Goal: Task Accomplishment & Management: Complete application form

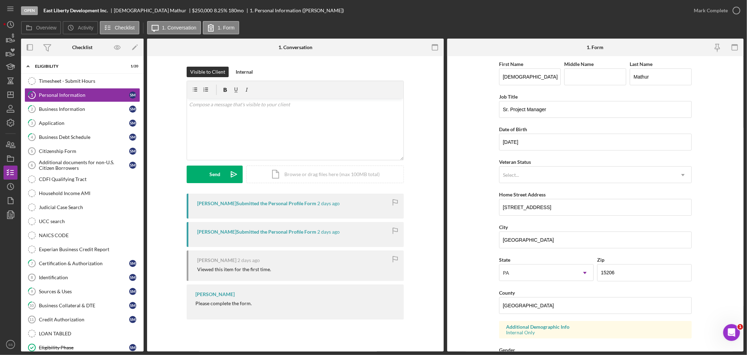
scroll to position [286, 0]
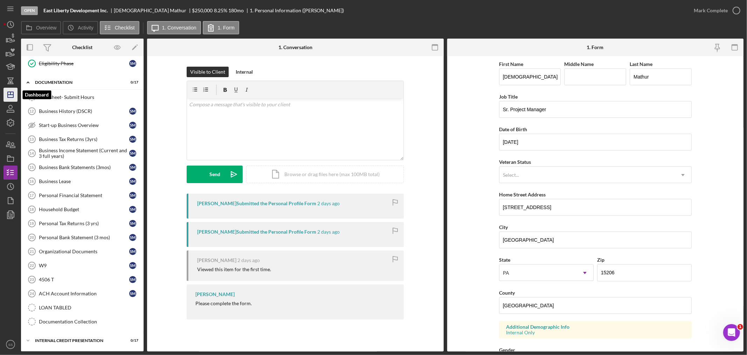
click at [9, 93] on icon "Icon/Dashboard" at bounding box center [11, 95] width 18 height 18
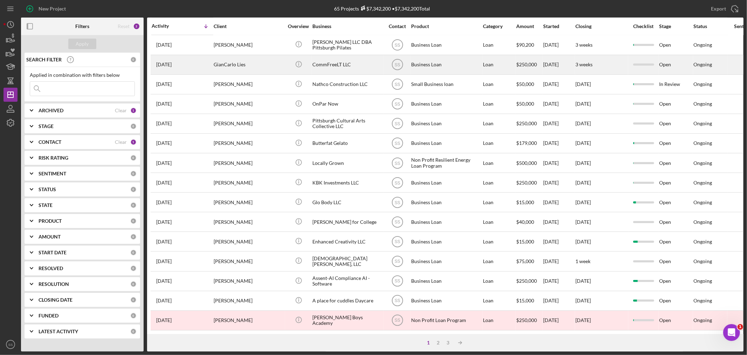
scroll to position [209, 0]
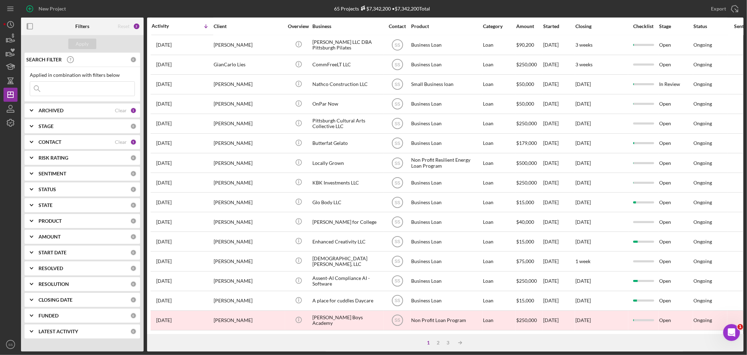
click at [46, 23] on div at bounding box center [41, 27] width 41 height 18
click at [439, 340] on div "2" at bounding box center [439, 342] width 10 height 6
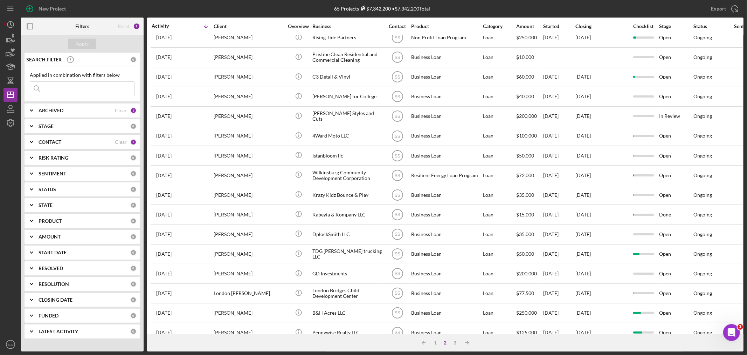
scroll to position [0, 0]
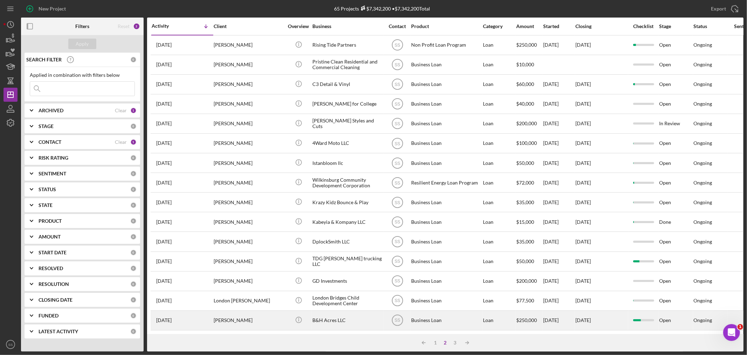
click at [256, 320] on div "[PERSON_NAME]" at bounding box center [249, 320] width 70 height 19
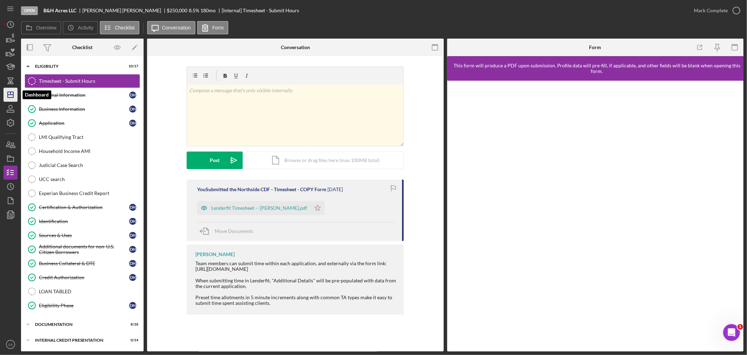
click at [11, 95] on line "button" at bounding box center [11, 93] width 0 height 3
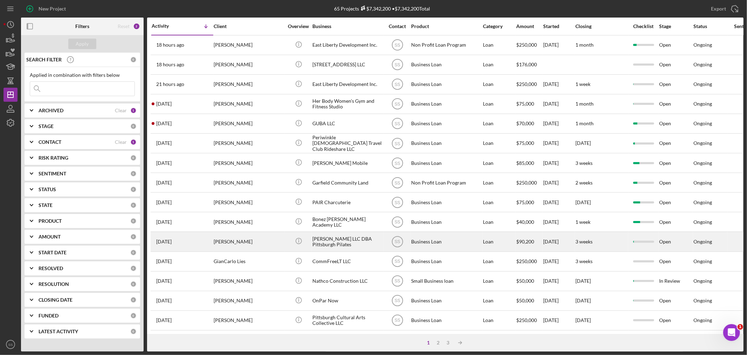
click at [258, 250] on div "[PERSON_NAME]" at bounding box center [249, 241] width 70 height 19
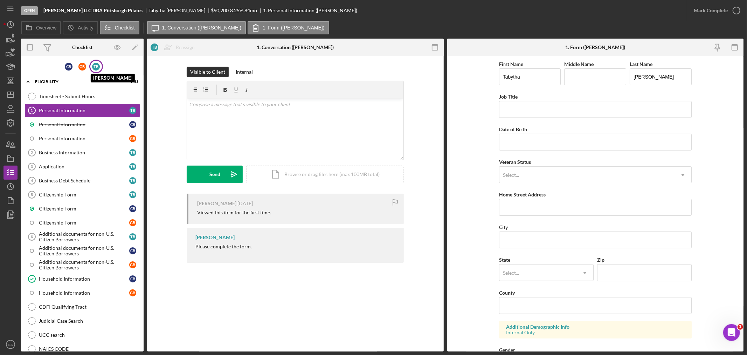
click at [94, 64] on div "T B" at bounding box center [96, 67] width 8 height 8
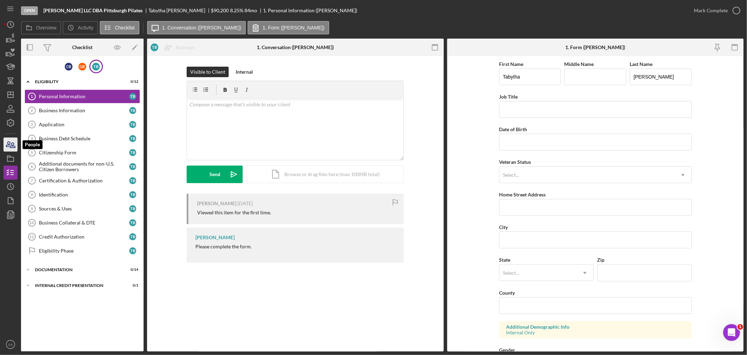
click at [13, 146] on icon "button" at bounding box center [12, 145] width 5 height 5
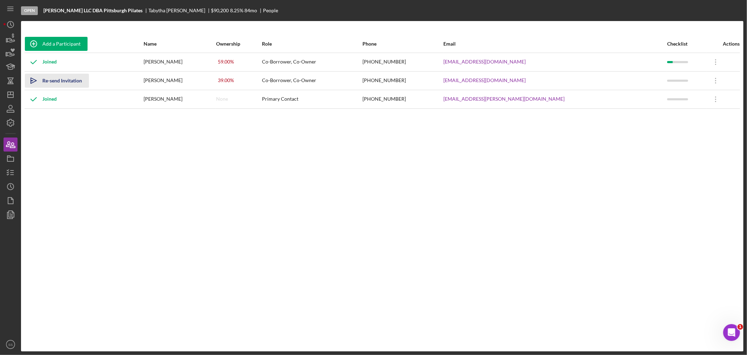
click at [54, 81] on div "Re-send Invitation" at bounding box center [62, 81] width 40 height 14
click at [8, 97] on icon "Icon/Dashboard" at bounding box center [11, 95] width 18 height 18
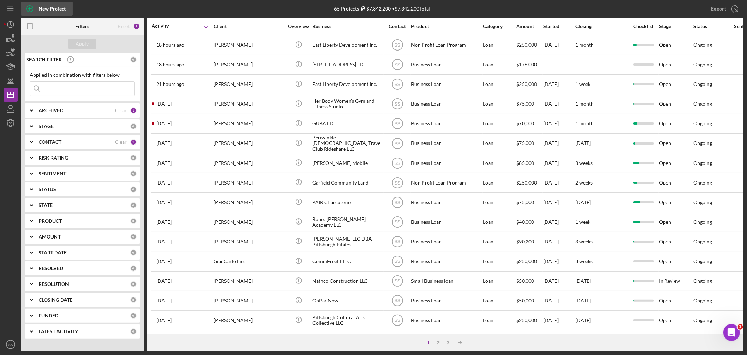
click at [29, 6] on icon "button" at bounding box center [30, 9] width 18 height 18
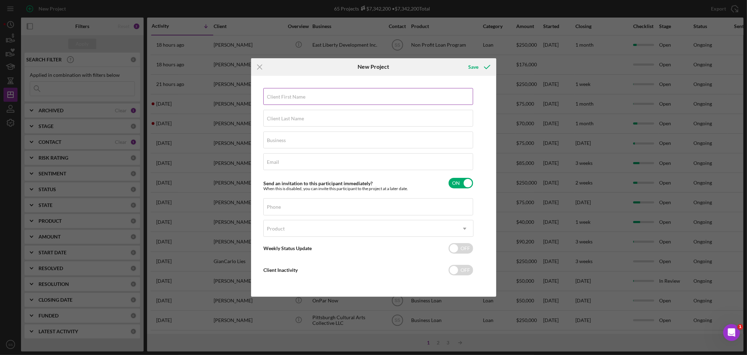
click at [291, 103] on input "Client First Name" at bounding box center [368, 96] width 210 height 17
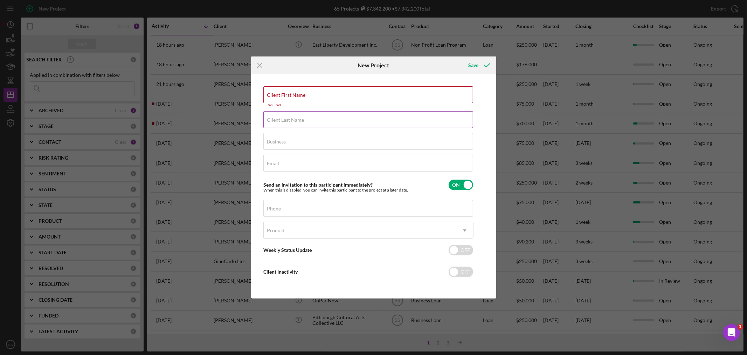
click at [277, 118] on label "Client Last Name" at bounding box center [285, 120] width 37 height 6
click at [277, 118] on input "Client Last Name" at bounding box center [368, 119] width 210 height 17
paste input "Szczepaniuk"
type input "Szczepaniuk"
click at [300, 95] on label "Client First Name" at bounding box center [286, 95] width 39 height 6
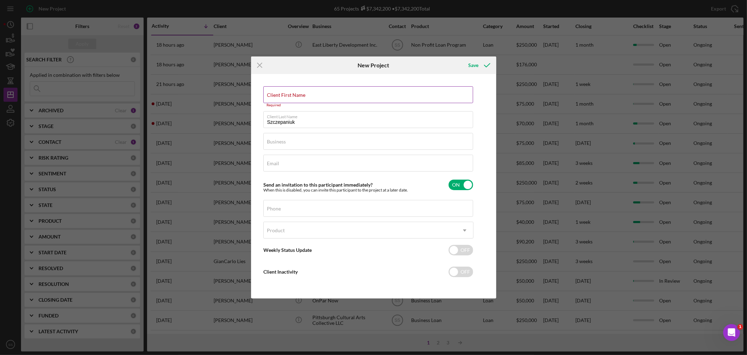
click at [300, 95] on input "Client First Name" at bounding box center [368, 94] width 210 height 17
click at [293, 94] on label "Client First Name" at bounding box center [370, 91] width 206 height 8
click at [293, 95] on input "Client First Name" at bounding box center [368, 94] width 210 height 17
paste input "[PERSON_NAME]"
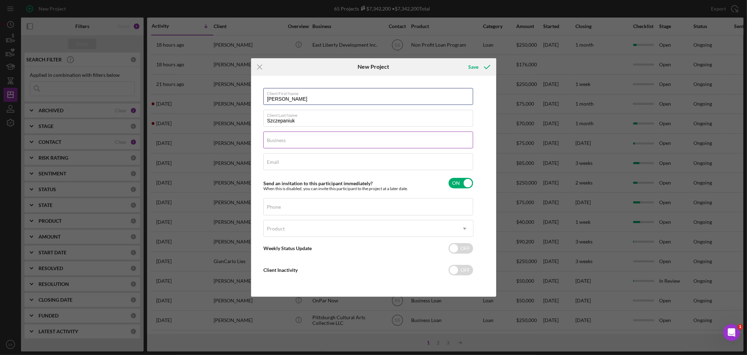
type input "[PERSON_NAME]"
click at [272, 140] on label "Business" at bounding box center [276, 140] width 19 height 6
click at [272, 140] on input "Business" at bounding box center [368, 139] width 210 height 17
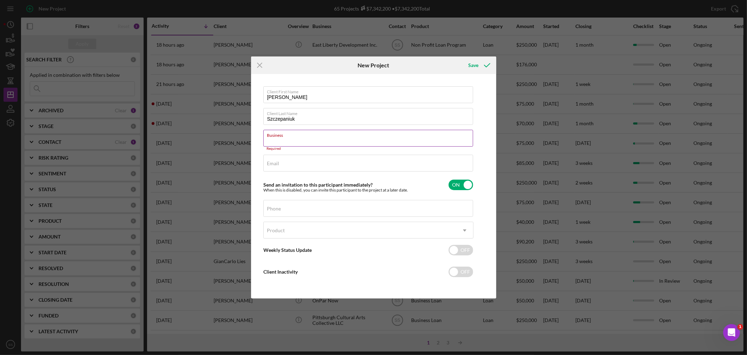
click at [284, 135] on div "Business Required" at bounding box center [368, 140] width 210 height 21
paste input "K&K Kustomz LLC"
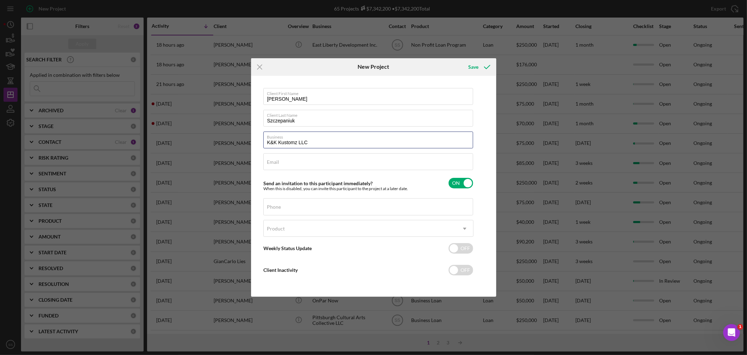
type input "K&K Kustomz LLC"
click at [293, 162] on div "Email Required" at bounding box center [368, 162] width 210 height 18
paste input "[EMAIL_ADDRESS][DOMAIN_NAME]"
type input "[EMAIL_ADDRESS][DOMAIN_NAME]"
click at [281, 208] on label "Phone" at bounding box center [274, 207] width 14 height 6
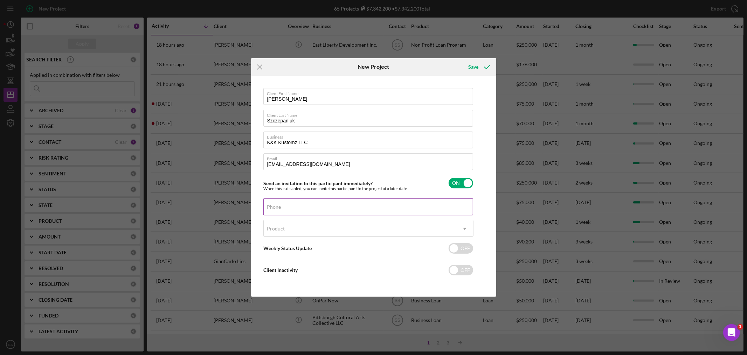
click at [281, 208] on input "Phone" at bounding box center [368, 206] width 210 height 17
paste input "[PHONE_NUMBER]"
type input "[PHONE_NUMBER]"
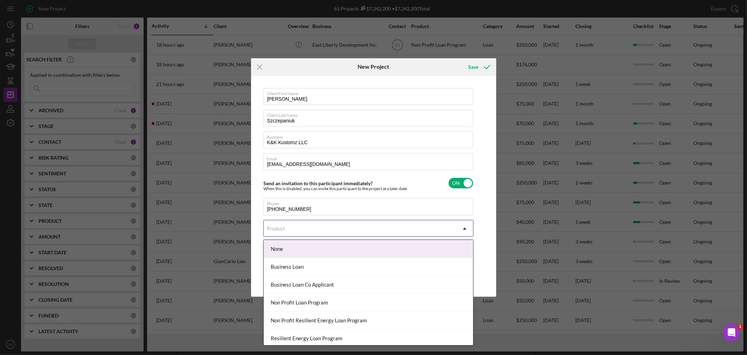
click at [288, 229] on div "Product" at bounding box center [360, 228] width 193 height 16
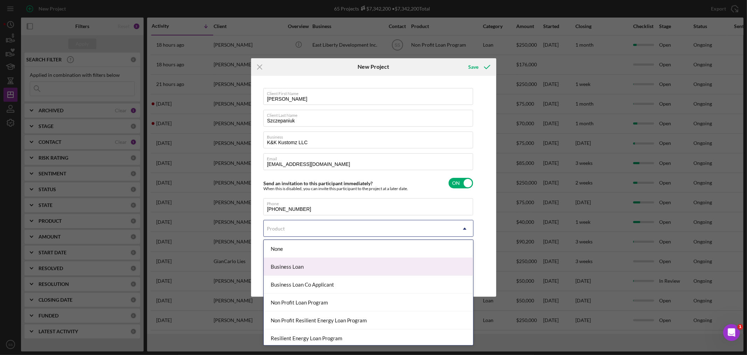
click at [288, 267] on div "Business Loan" at bounding box center [368, 266] width 209 height 18
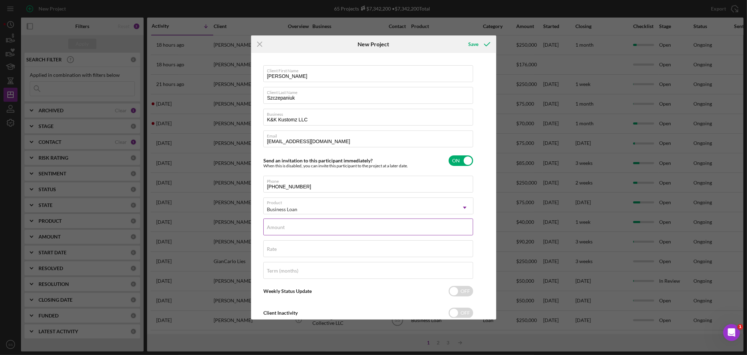
click at [277, 228] on label "Amount" at bounding box center [276, 227] width 18 height 6
click at [277, 228] on input "Amount" at bounding box center [368, 226] width 210 height 17
type input "$10,000"
click at [269, 253] on input "Rate" at bounding box center [368, 248] width 210 height 17
type input "8.500%"
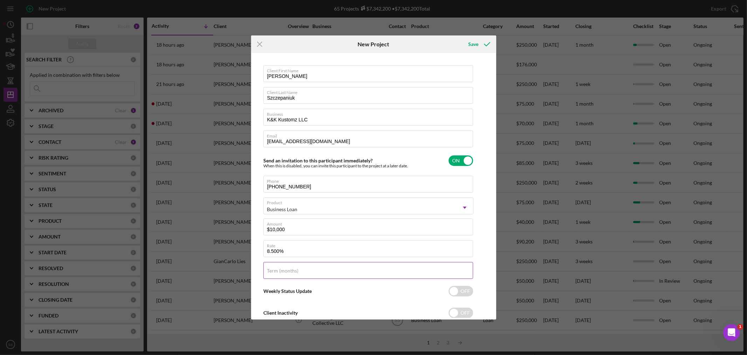
click at [282, 271] on label "Term (months)" at bounding box center [283, 271] width 32 height 6
click at [282, 271] on input "Term (months)" at bounding box center [368, 270] width 210 height 17
type input "36"
click at [449, 288] on input "checkbox" at bounding box center [461, 291] width 25 height 11
checkbox input "true"
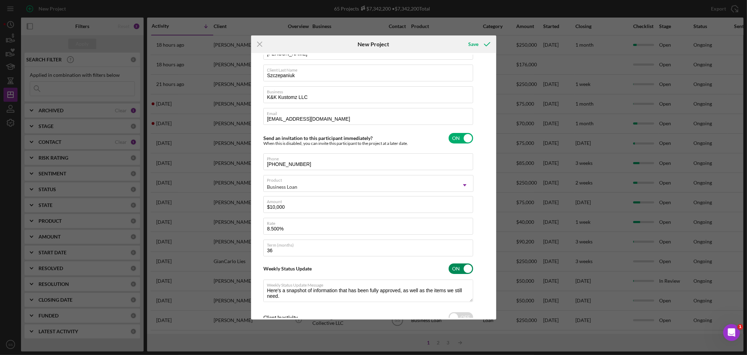
scroll to position [44, 0]
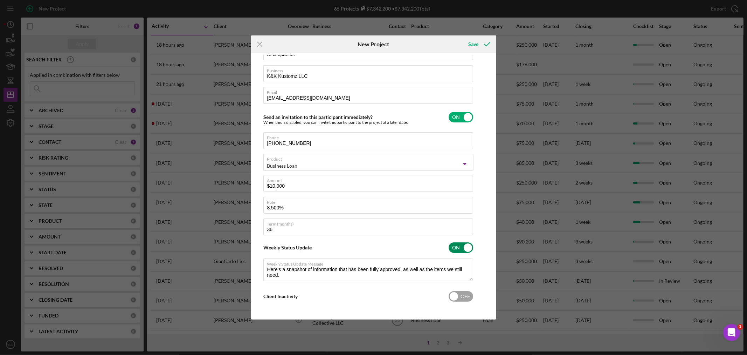
type textarea "Here's a snapshot of information that has been fully approved, as well as the i…"
click at [451, 295] on input "checkbox" at bounding box center [461, 296] width 25 height 11
checkbox input "true"
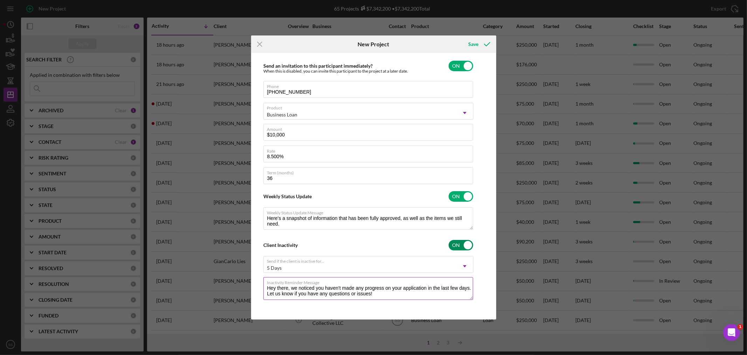
scroll to position [96, 0]
click at [477, 46] on div "Save" at bounding box center [473, 44] width 10 height 14
type textarea "Here's a snapshot of information that has been fully approved, as well as the i…"
checkbox input "false"
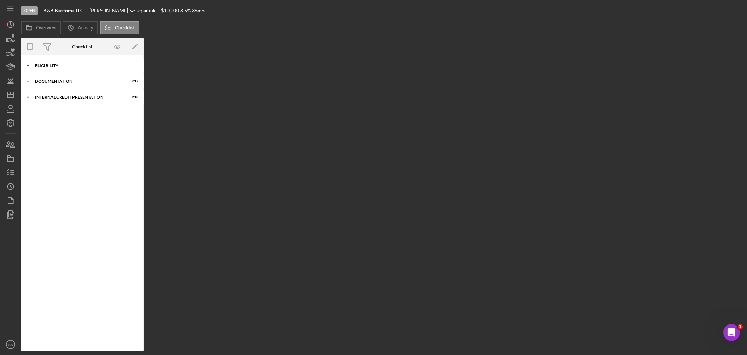
click at [27, 60] on icon "Icon/Expander" at bounding box center [28, 66] width 14 height 14
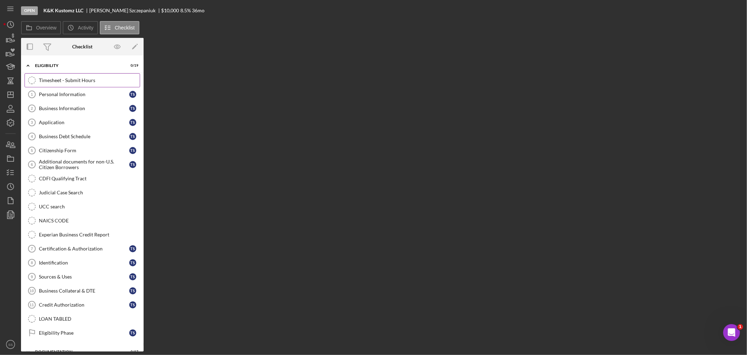
click at [86, 76] on link "Timesheet - Submit Hours Timesheet - Submit Hours" at bounding box center [83, 80] width 116 height 14
